Goal: Communication & Community: Answer question/provide support

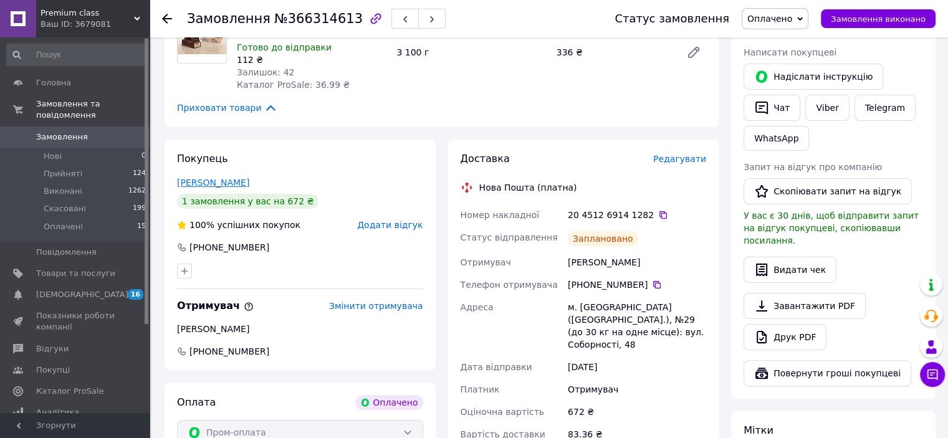
scroll to position [62, 0]
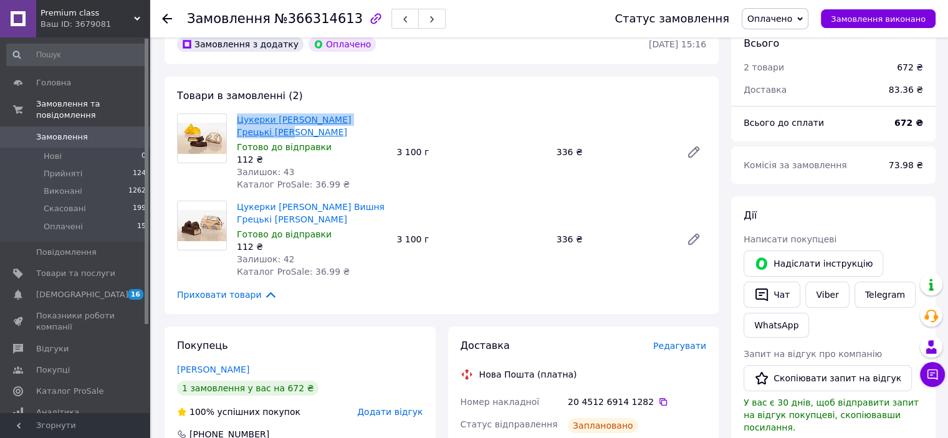
drag, startPoint x: 232, startPoint y: 118, endPoint x: 275, endPoint y: 132, distance: 45.9
click at [275, 132] on div "Цукерки [PERSON_NAME] Грецькі Цукерки [PERSON_NAME] до відправки 112 ₴ Залишок:…" at bounding box center [311, 152] width 159 height 82
copy link "Цукерки [PERSON_NAME]"
click at [503, 245] on div "3 100 г" at bounding box center [470, 239] width 159 height 17
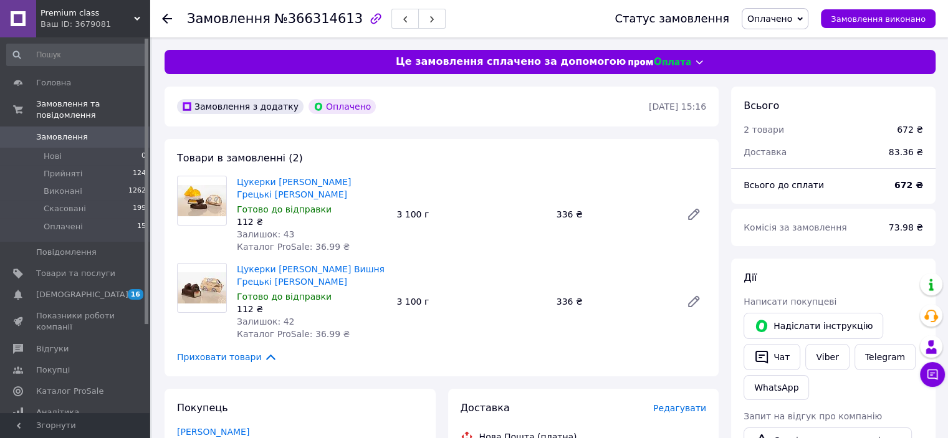
click at [69, 131] on span "Замовлення" at bounding box center [62, 136] width 52 height 11
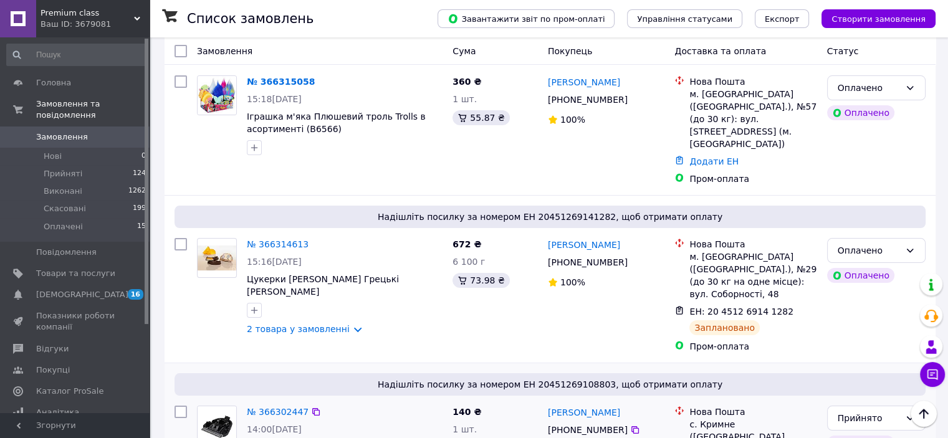
scroll to position [187, 0]
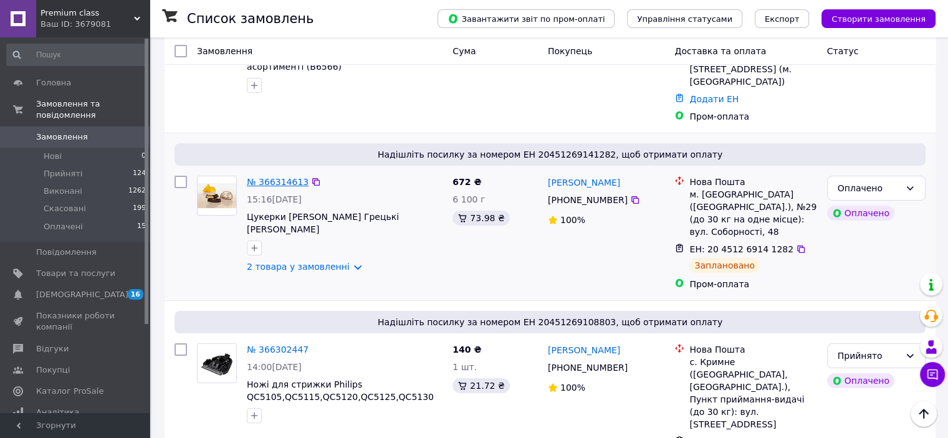
click at [271, 177] on link "№ 366314613" at bounding box center [278, 182] width 62 height 10
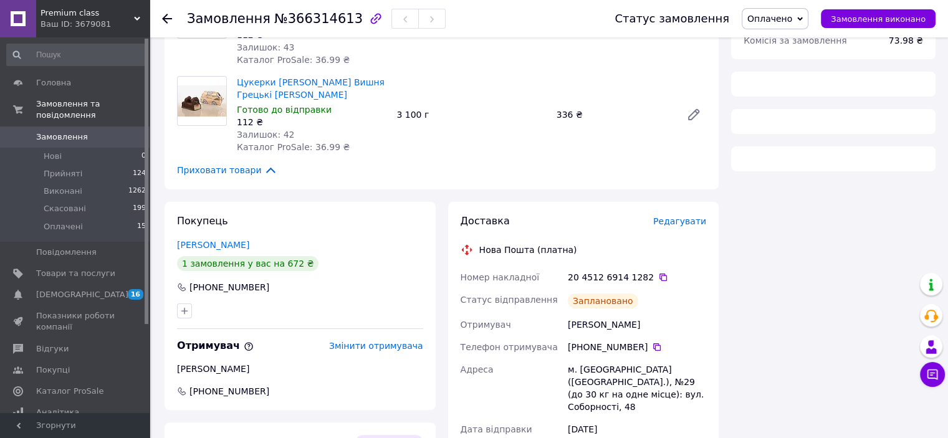
scroll to position [62, 0]
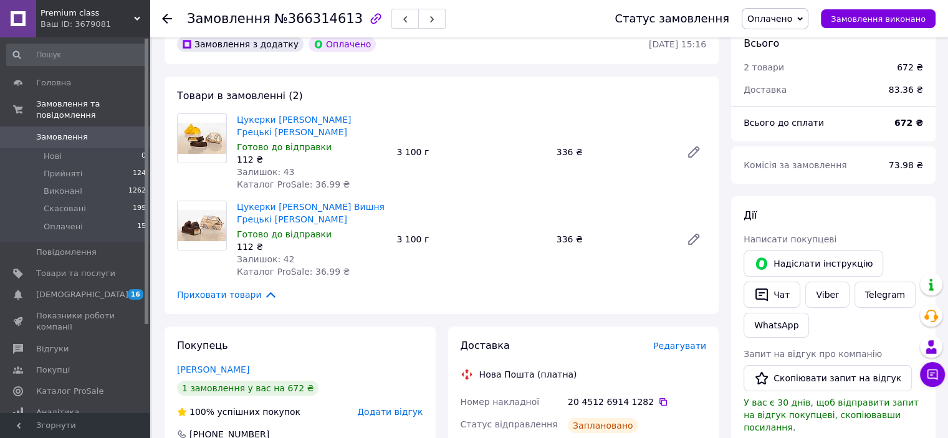
click at [77, 131] on span "Замовлення" at bounding box center [62, 136] width 52 height 11
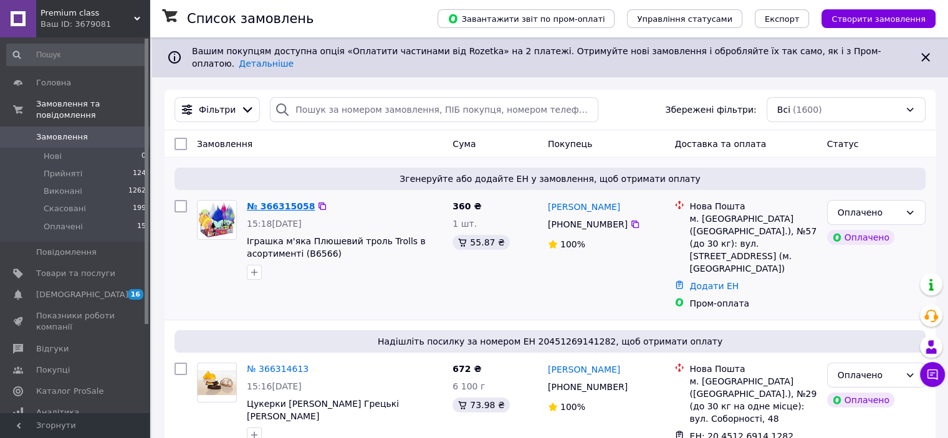
click at [277, 201] on link "№ 366315058" at bounding box center [281, 206] width 68 height 10
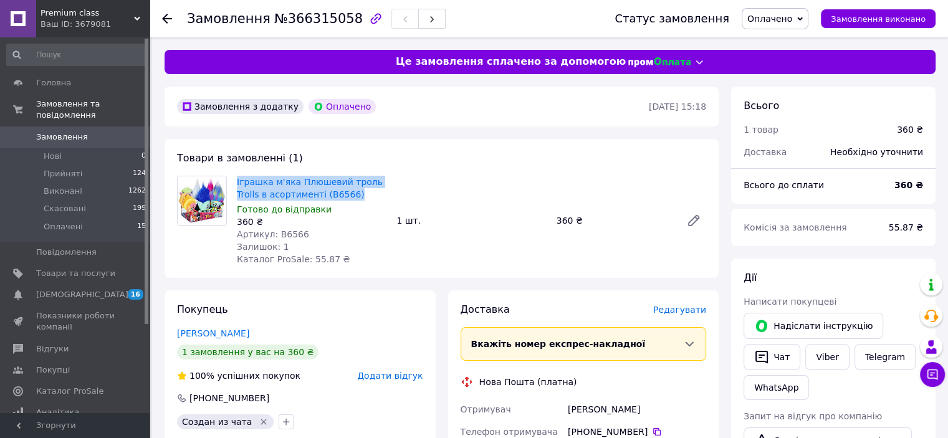
drag, startPoint x: 234, startPoint y: 181, endPoint x: 331, endPoint y: 196, distance: 98.4
click at [331, 196] on div "Іграшка м'яка Плюшевий троль Trolls в асортименті (В6566) Готово до відправки 3…" at bounding box center [311, 220] width 159 height 95
copy link "Іграшка м'яка Плюшевий троль Trolls в асортименті (В6566)"
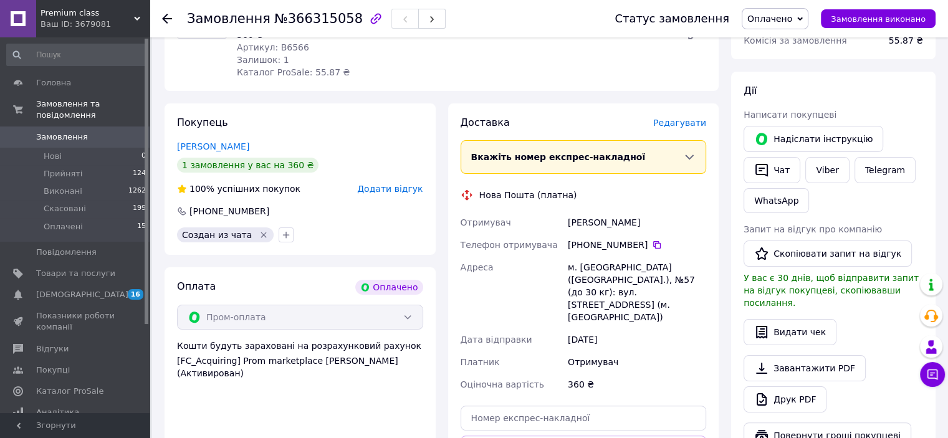
scroll to position [311, 0]
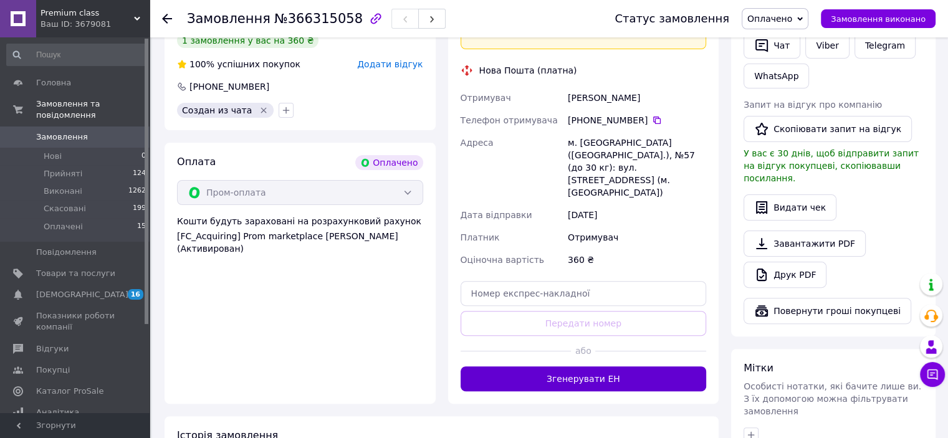
click at [572, 366] on button "Згенерувати ЕН" at bounding box center [583, 378] width 246 height 25
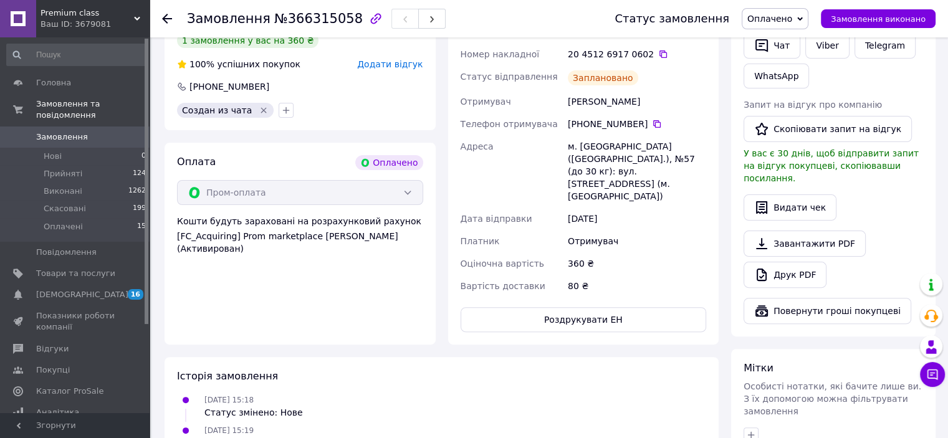
scroll to position [187, 0]
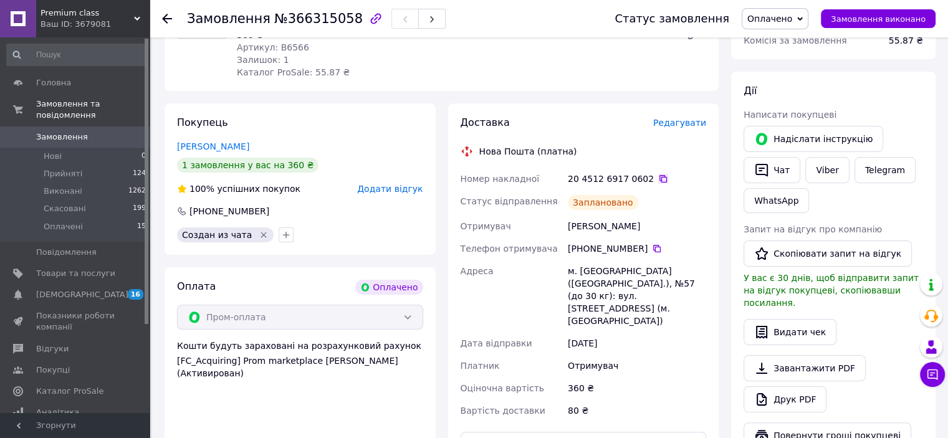
click at [658, 179] on icon at bounding box center [663, 179] width 10 height 10
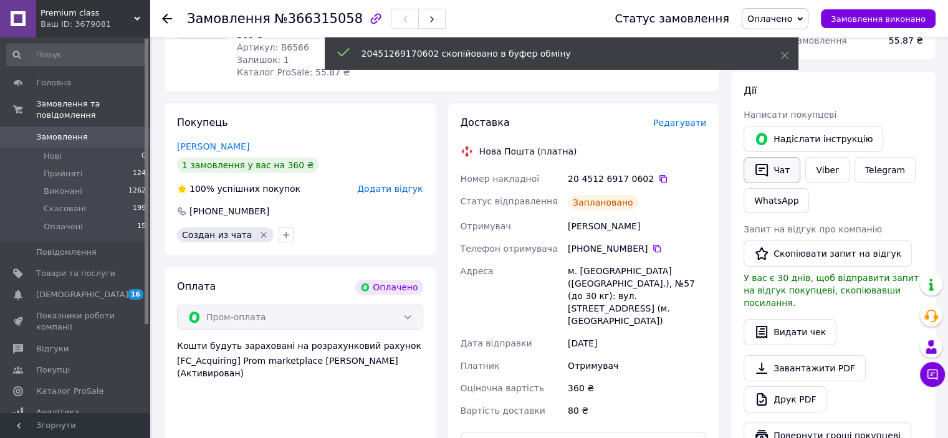
click at [777, 168] on button "Чат" at bounding box center [771, 170] width 57 height 26
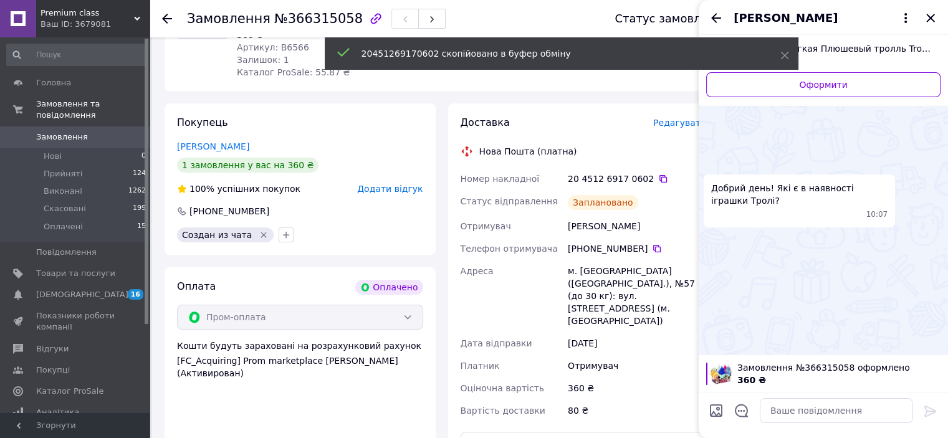
scroll to position [265, 0]
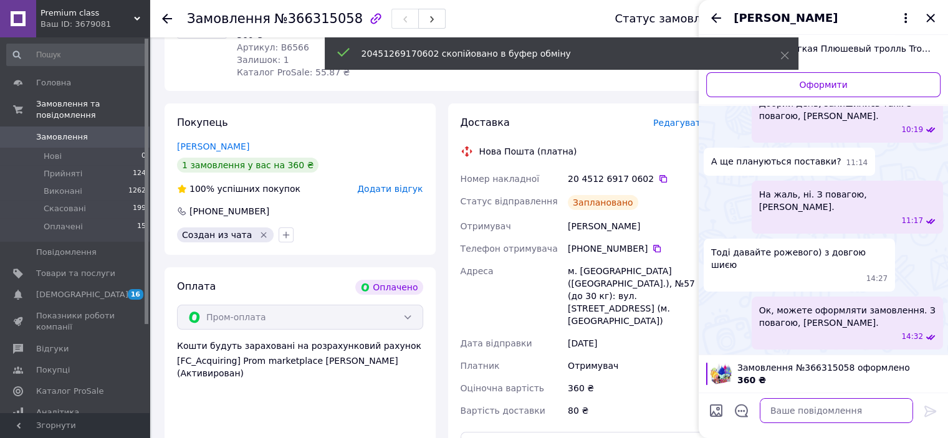
click at [815, 409] on textarea at bounding box center [835, 410] width 153 height 25
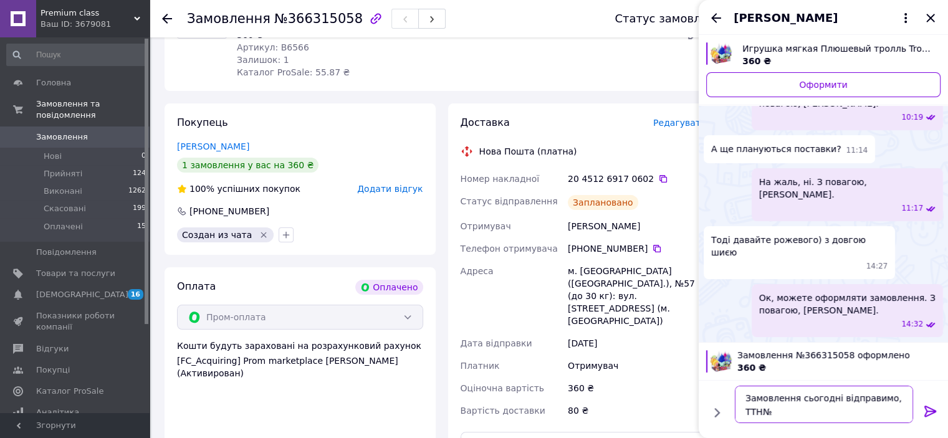
paste textarea "20451269170602"
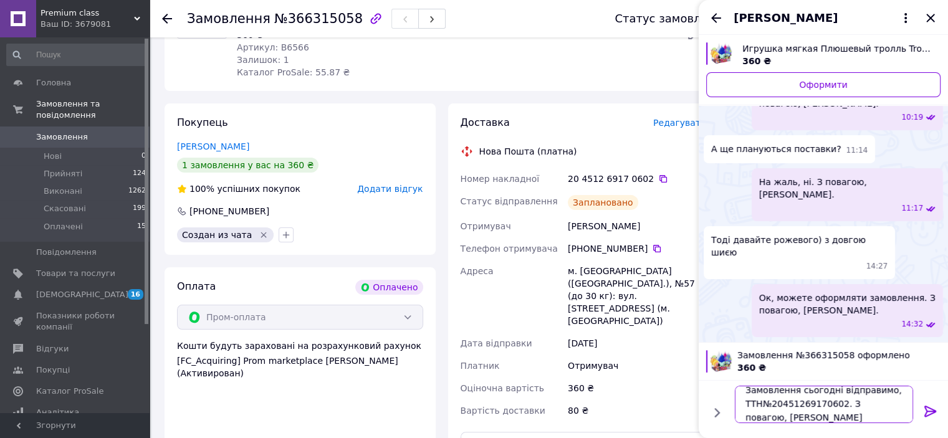
scroll to position [1, 0]
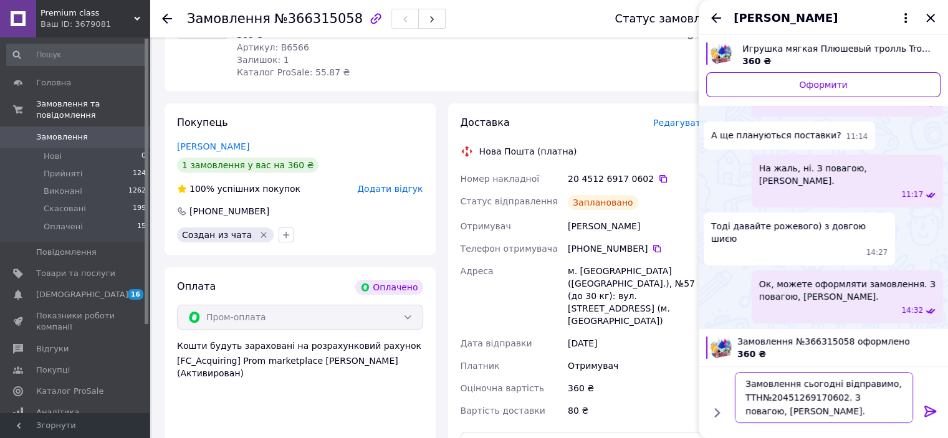
type textarea "Замовлення сьогодні відправимо, ТТН№20451269170602. З повагою, Олександр."
click at [930, 406] on icon at bounding box center [930, 411] width 15 height 15
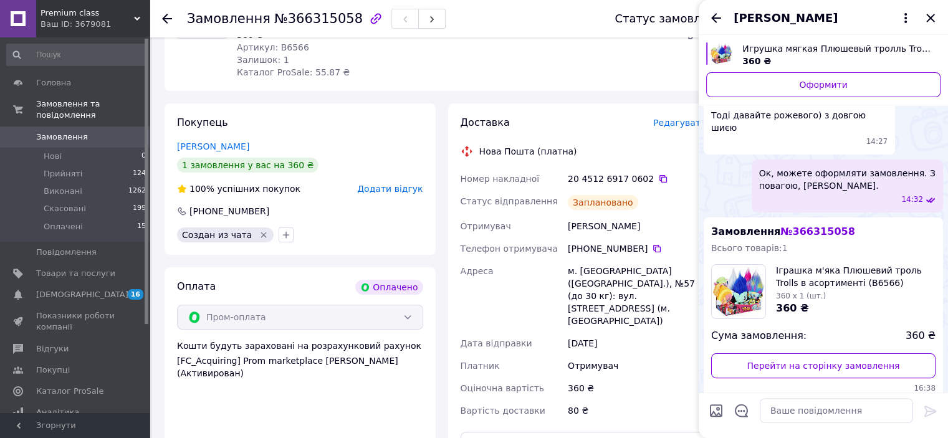
scroll to position [486, 0]
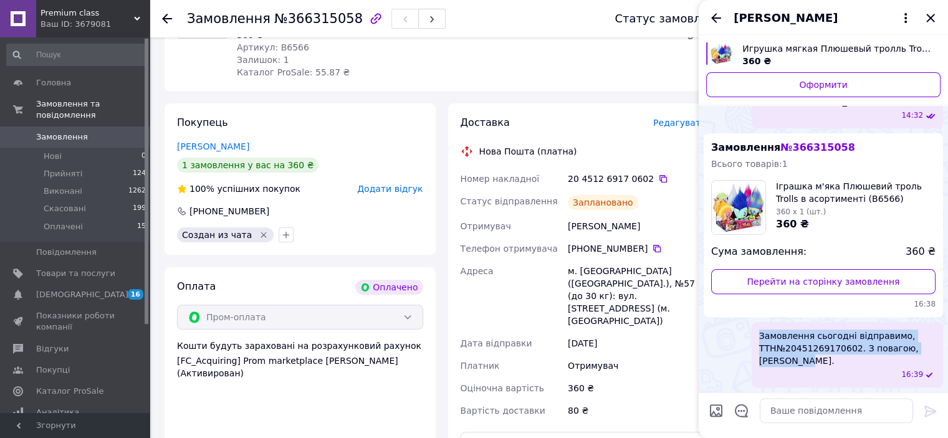
drag, startPoint x: 757, startPoint y: 336, endPoint x: 829, endPoint y: 366, distance: 78.0
click at [829, 366] on div "Замовлення сьогодні відправимо, ТТН№20451269170602. З повагою, Олександр. 16:39" at bounding box center [846, 354] width 191 height 65
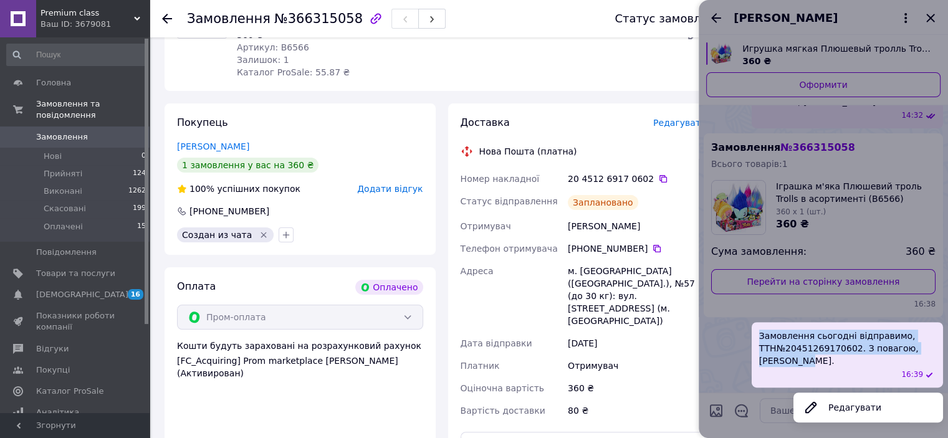
copy span "Замовлення сьогодні відправимо, ТТН№20451269170602. З повагою, Олександр."
click at [930, 17] on div at bounding box center [822, 219] width 249 height 438
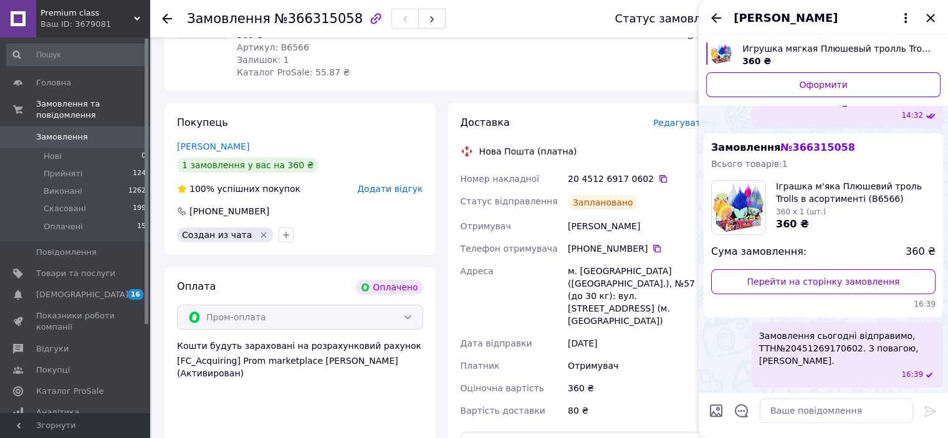
scroll to position [174, 0]
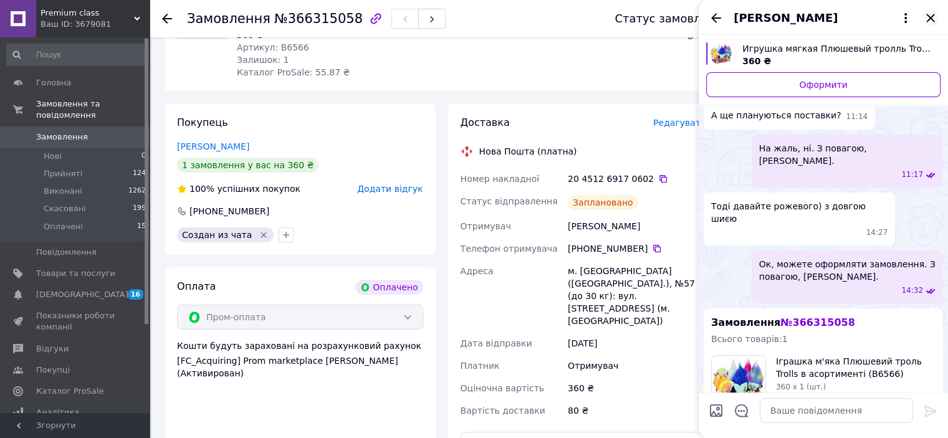
click at [928, 14] on icon "Закрити" at bounding box center [930, 18] width 15 height 15
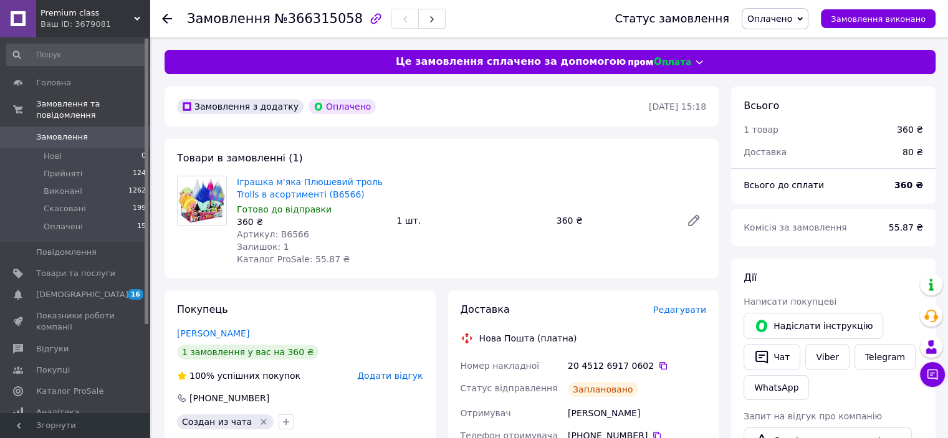
scroll to position [187, 0]
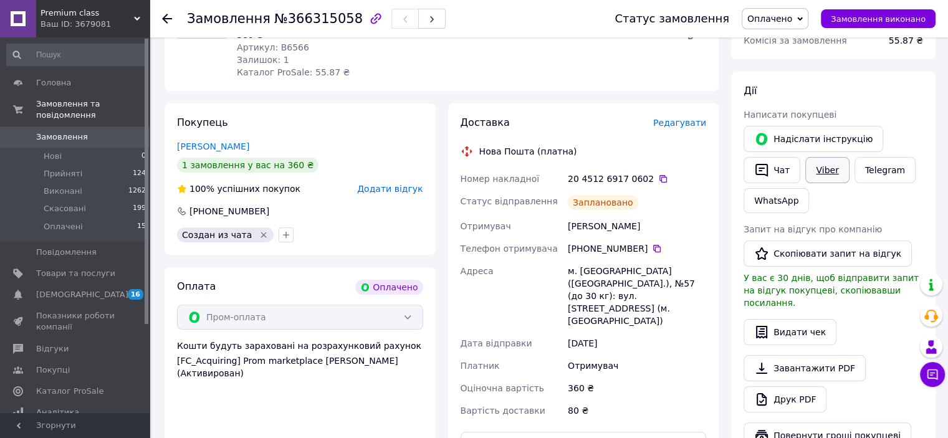
click at [828, 171] on link "Viber" at bounding box center [827, 170] width 44 height 26
click at [349, 268] on div "Оплата Оплачено Пром-оплата Кошти будуть зараховані на розрахунковий рахунок [F…" at bounding box center [299, 368] width 271 height 202
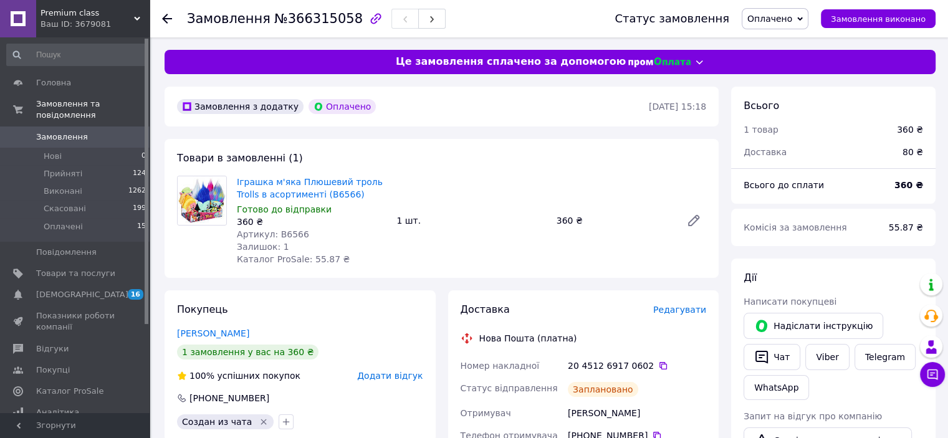
click at [55, 131] on span "Замовлення" at bounding box center [62, 136] width 52 height 11
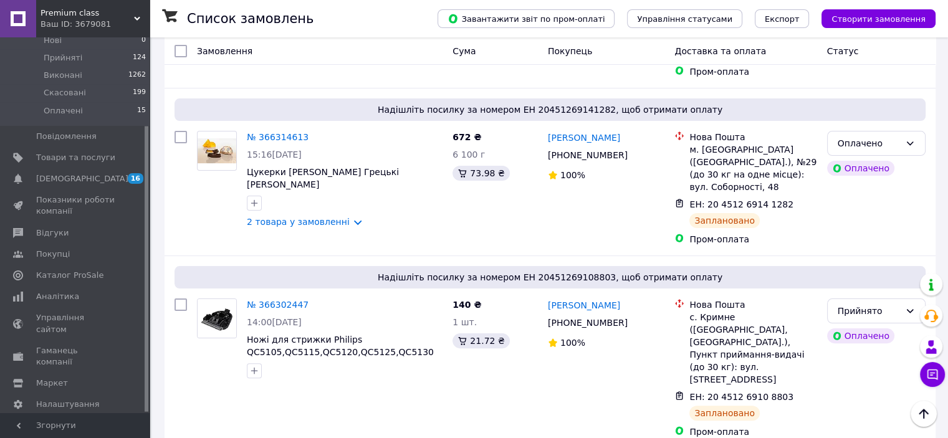
scroll to position [187, 0]
